Goal: Task Accomplishment & Management: Manage account settings

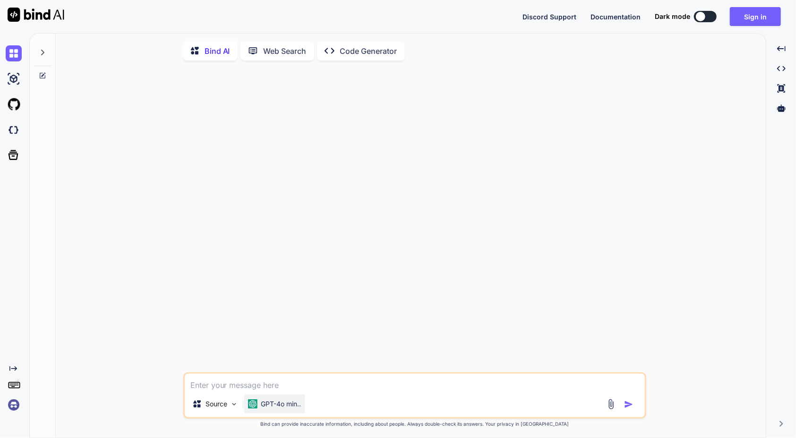
click at [294, 407] on p "GPT-4o min.." at bounding box center [281, 403] width 40 height 9
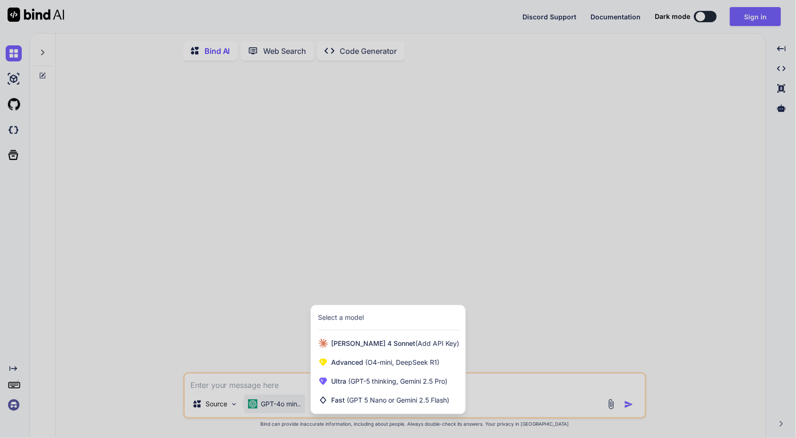
click at [126, 371] on div at bounding box center [398, 219] width 796 height 438
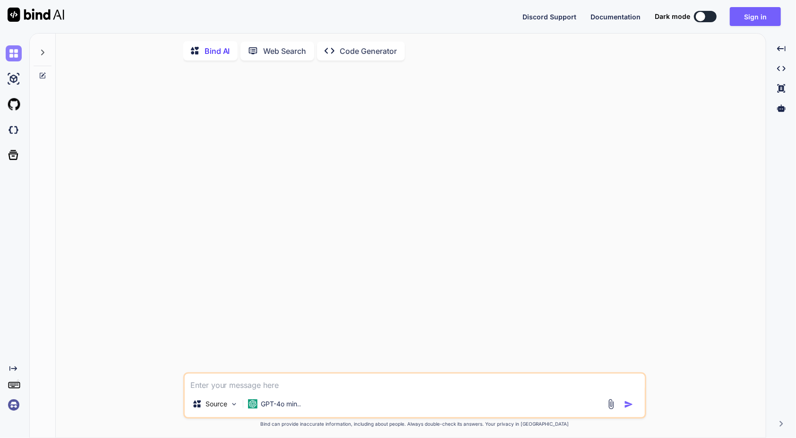
click at [17, 58] on img at bounding box center [14, 53] width 16 height 16
type textarea "x"
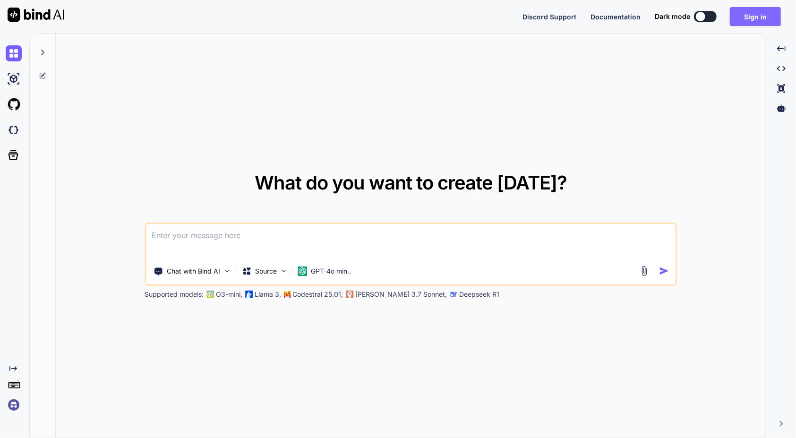
click at [741, 15] on button "Sign in" at bounding box center [755, 16] width 51 height 19
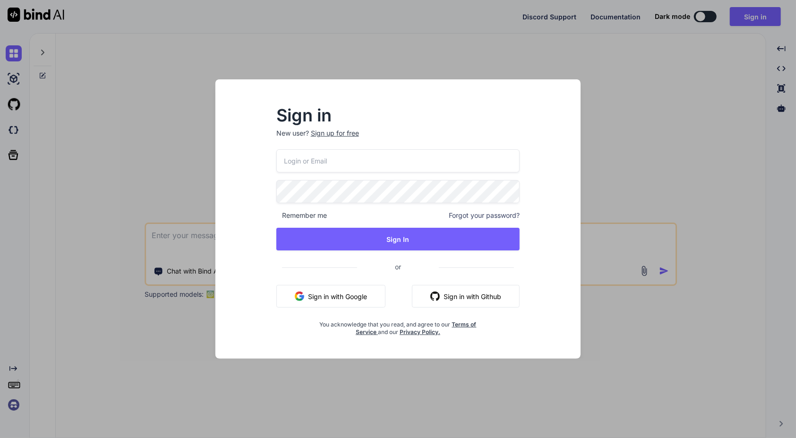
type input "[EMAIL_ADDRESS][DOMAIN_NAME]"
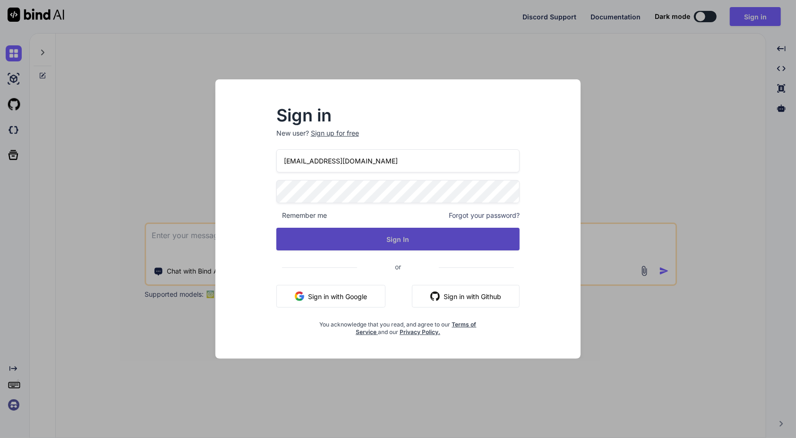
click at [425, 238] on button "Sign In" at bounding box center [398, 239] width 244 height 23
click at [396, 235] on button "Sign In" at bounding box center [398, 239] width 244 height 23
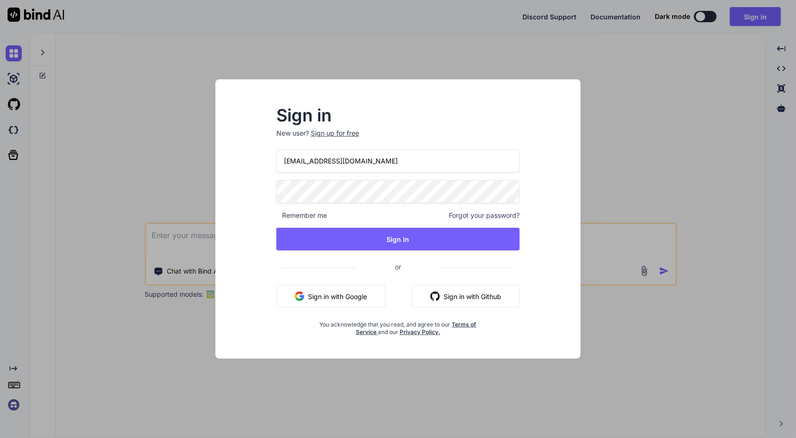
click at [443, 162] on input "[EMAIL_ADDRESS][DOMAIN_NAME]" at bounding box center [398, 160] width 244 height 23
click at [556, 122] on div "Sign in New user? Sign up for free [EMAIL_ADDRESS][DOMAIN_NAME] Remember me For…" at bounding box center [398, 227] width 350 height 262
